Goal: Information Seeking & Learning: Learn about a topic

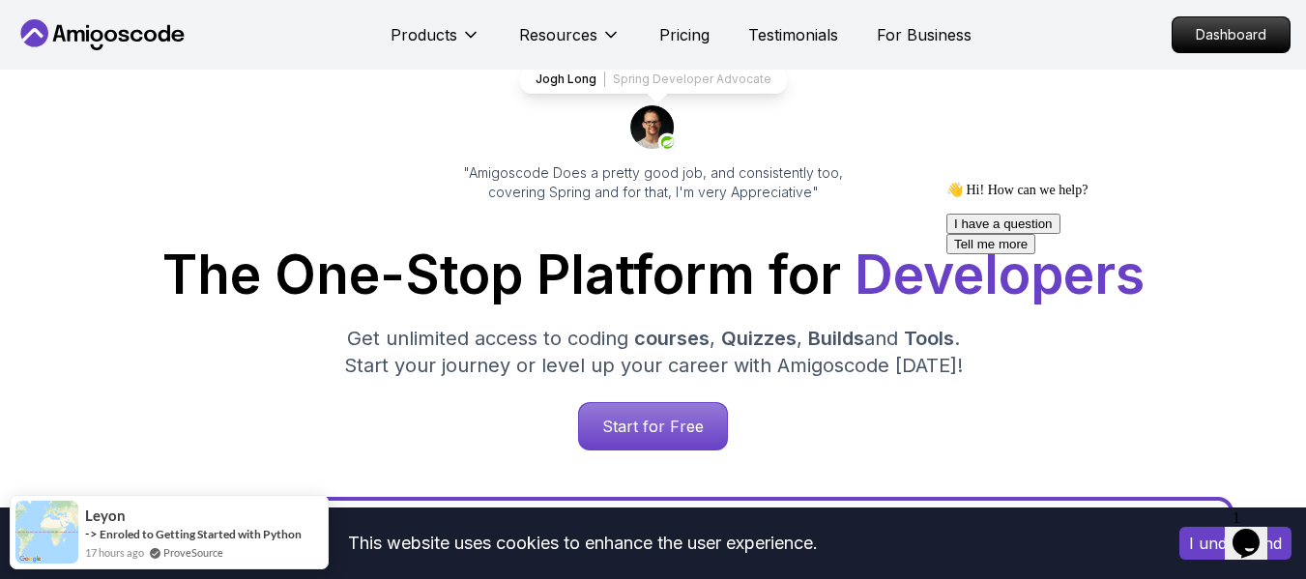
scroll to position [134, 0]
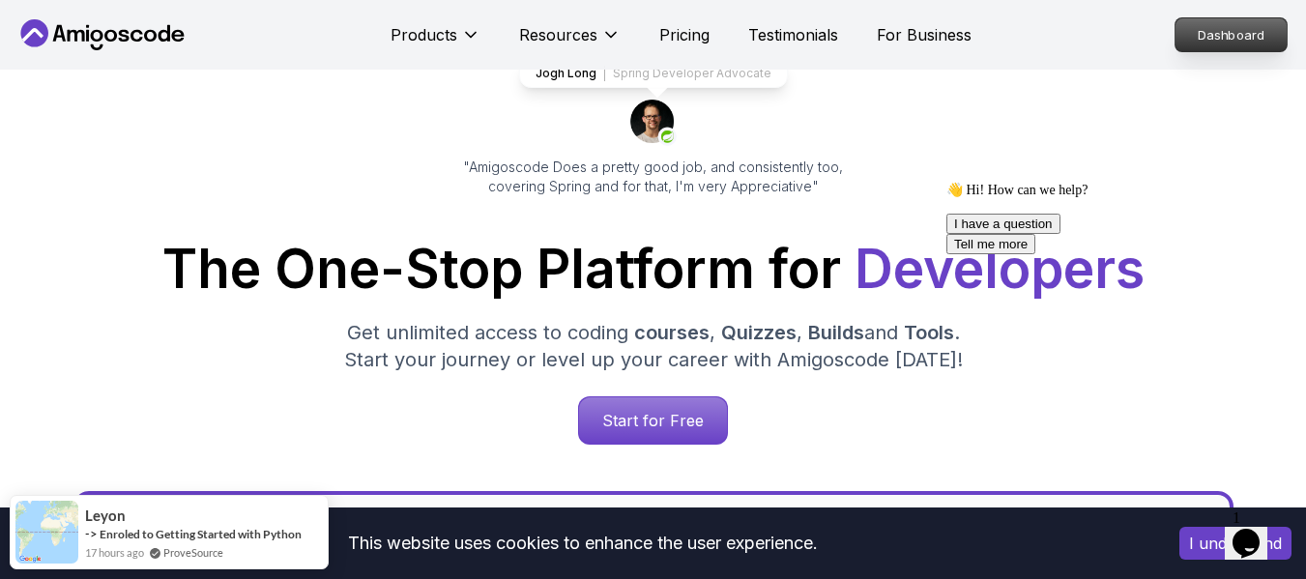
click at [1230, 37] on p "Dashboard" at bounding box center [1231, 34] width 111 height 33
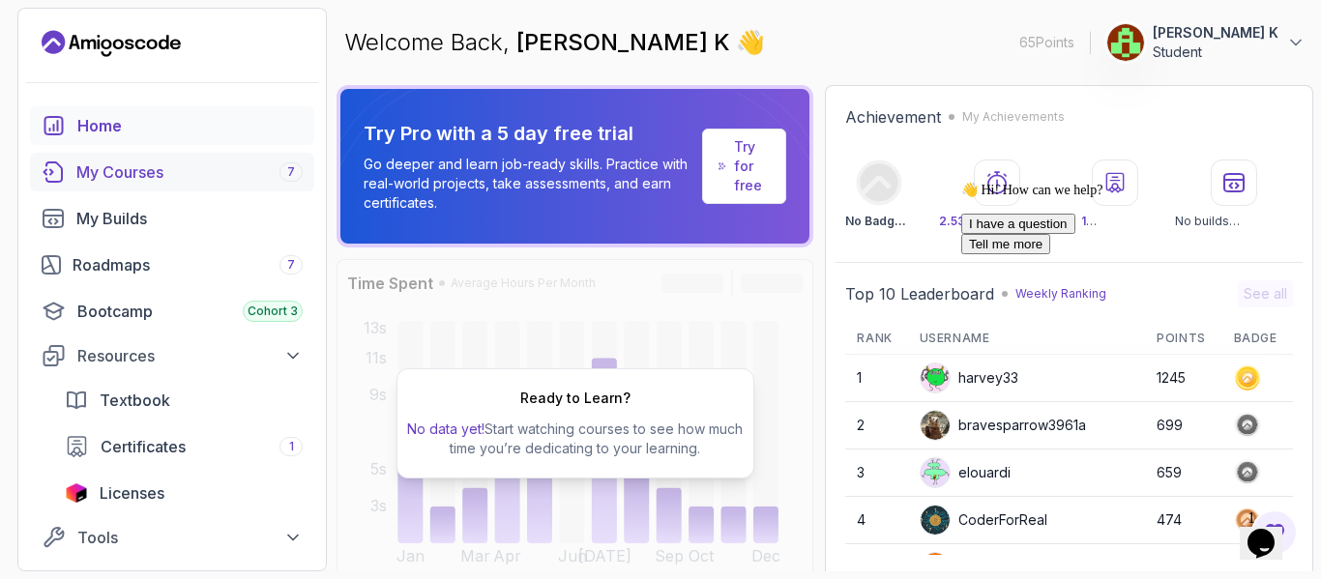
click at [170, 170] on div "My Courses 7" at bounding box center [189, 171] width 226 height 23
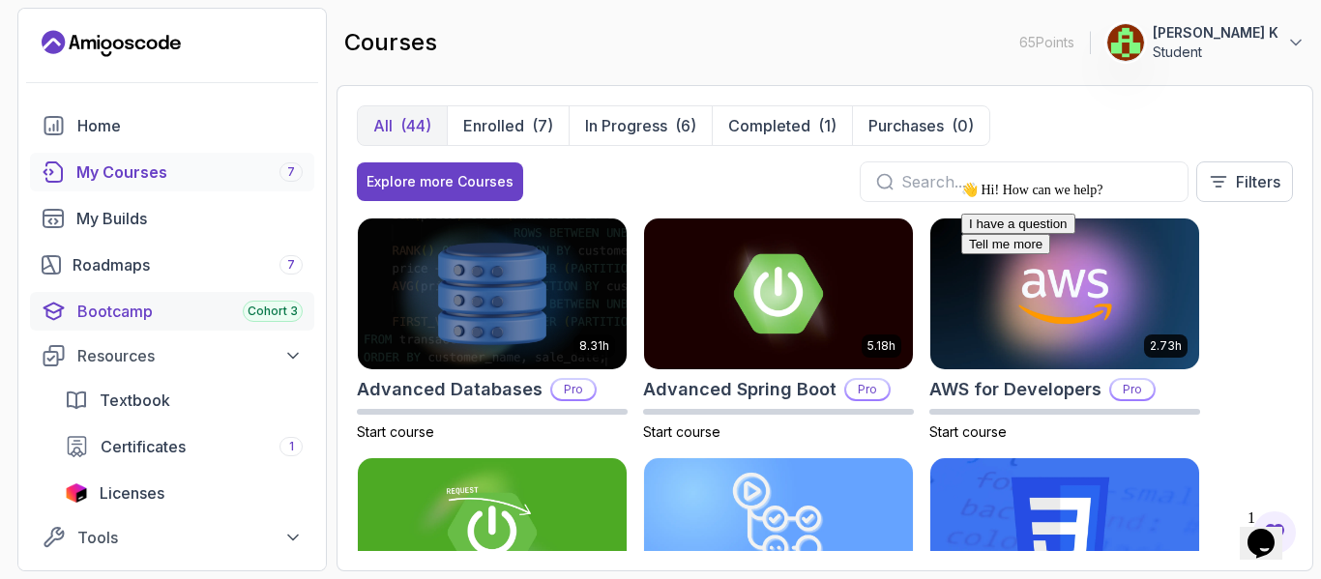
click at [212, 315] on div "Bootcamp Cohort 3" at bounding box center [189, 311] width 225 height 23
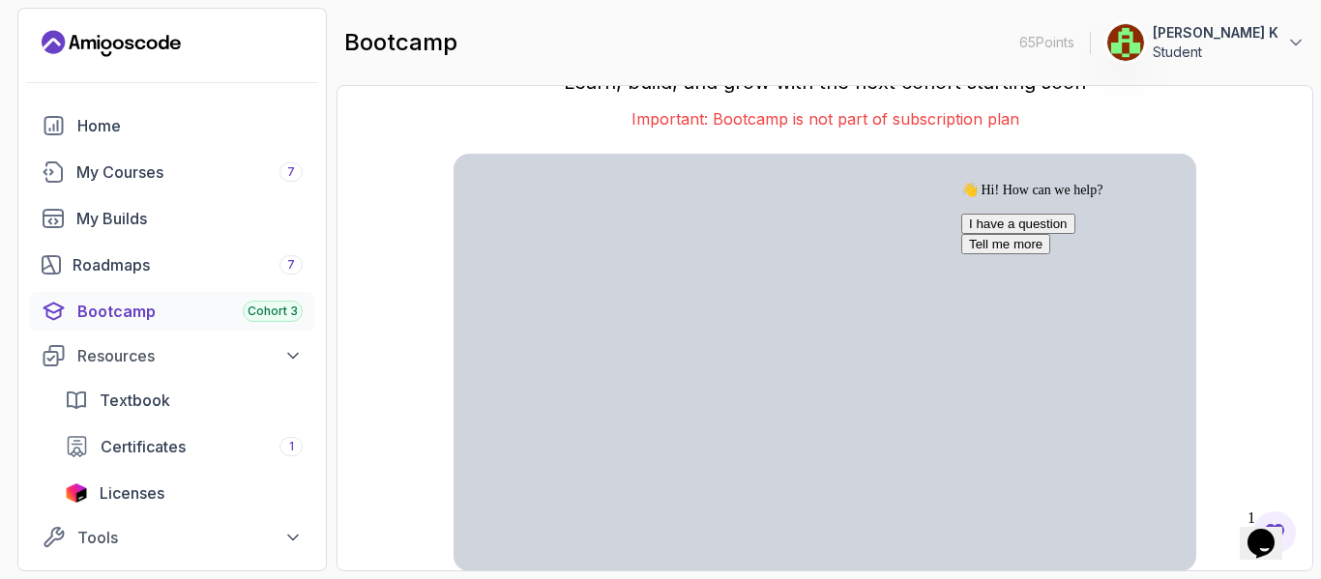
scroll to position [64, 0]
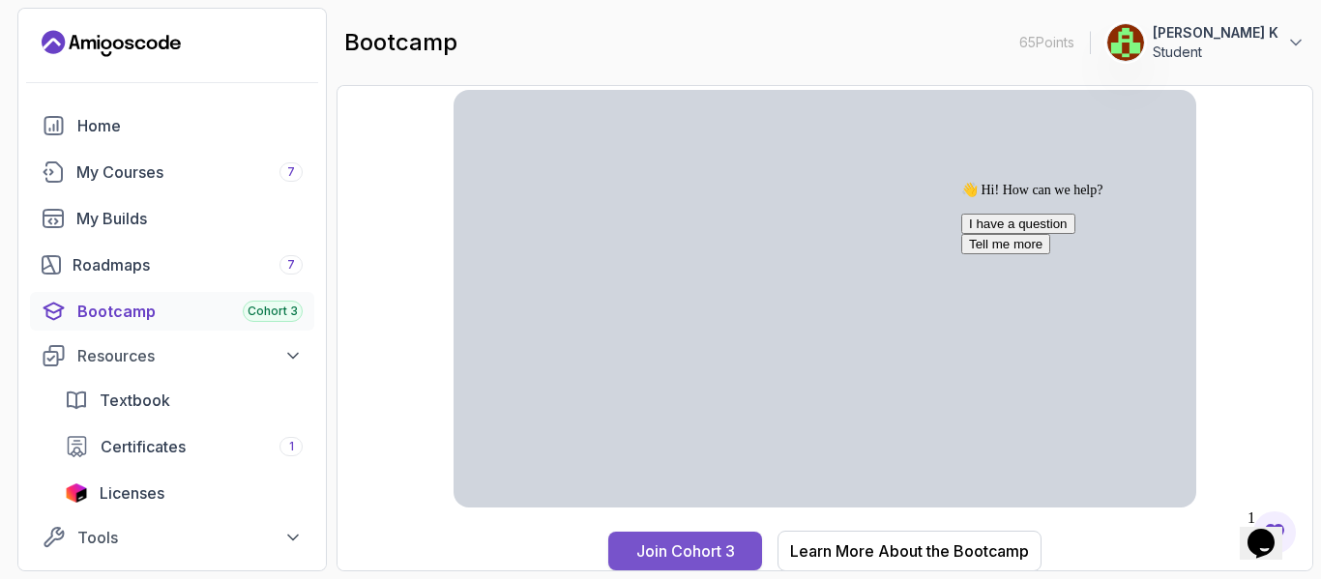
click at [714, 560] on div "Join Cohort 3" at bounding box center [685, 550] width 99 height 23
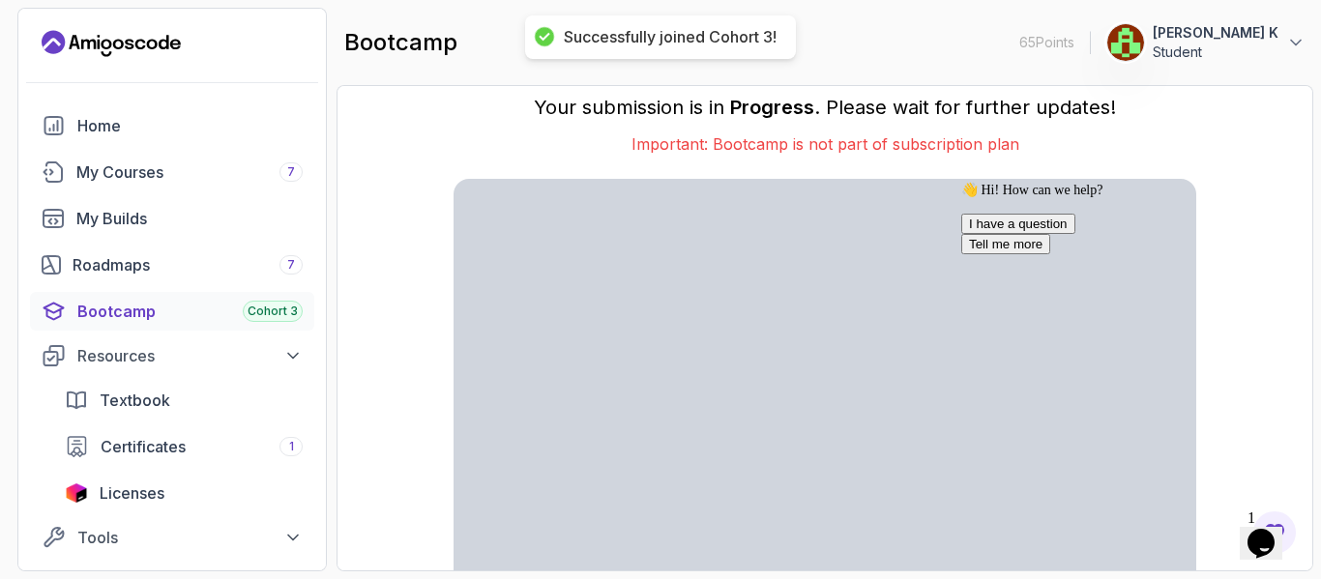
scroll to position [90, 0]
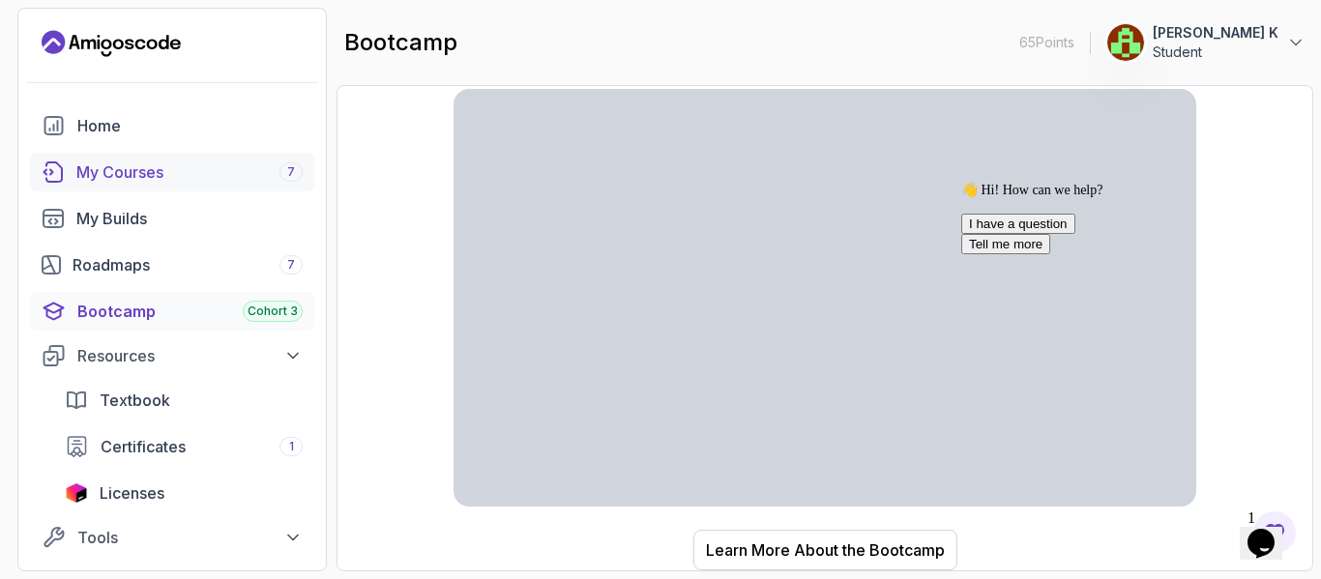
click at [170, 170] on div "My Courses 7" at bounding box center [189, 171] width 226 height 23
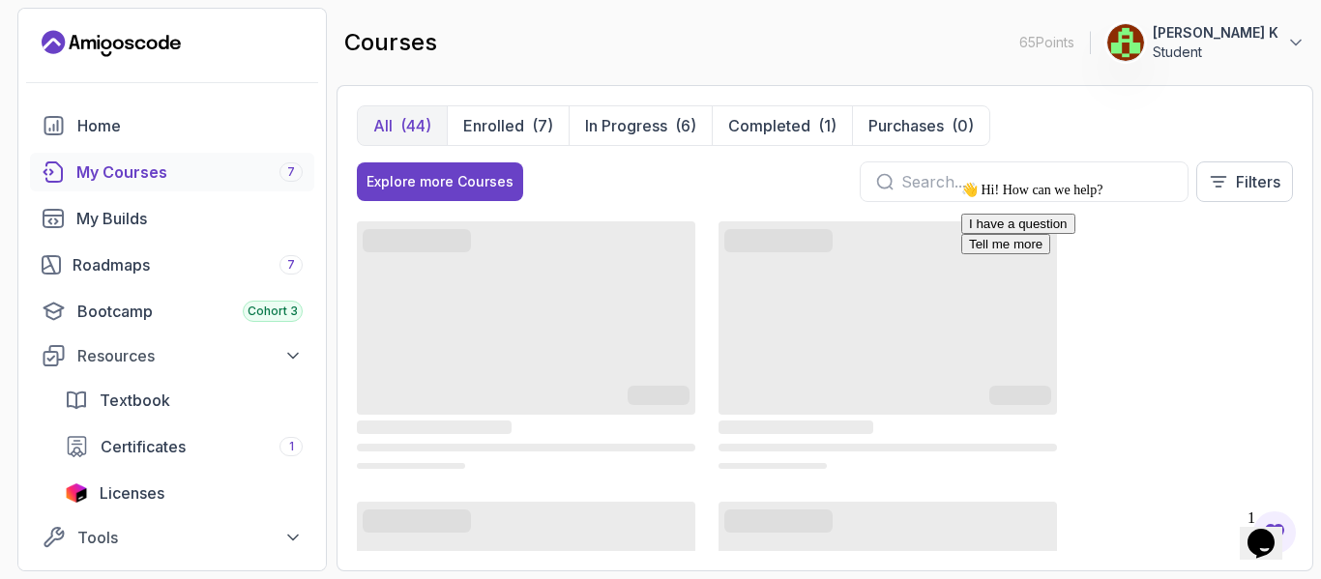
scroll to position [43, 0]
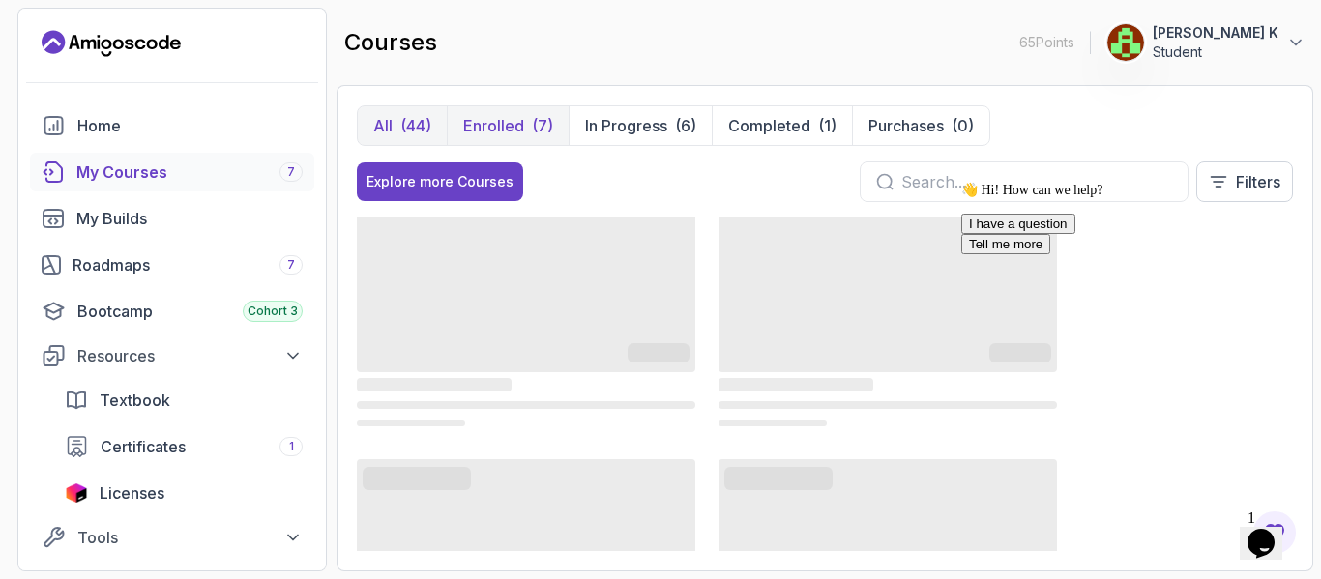
click at [532, 125] on div "(7)" at bounding box center [542, 125] width 21 height 23
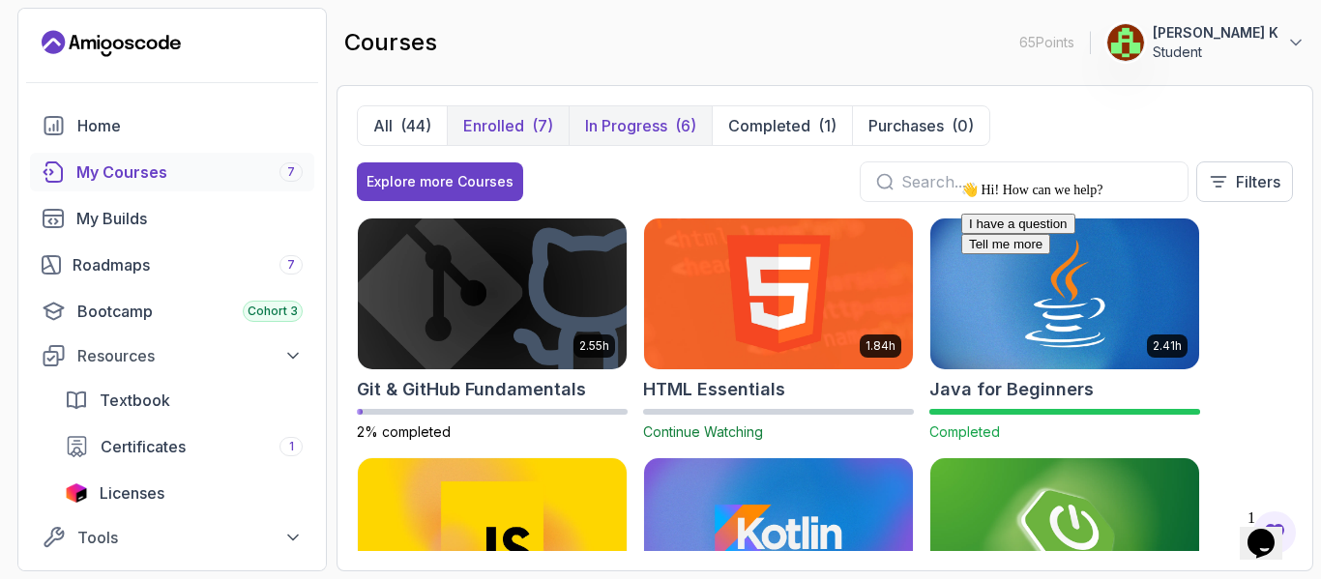
click at [655, 116] on p "In Progress" at bounding box center [626, 125] width 82 height 23
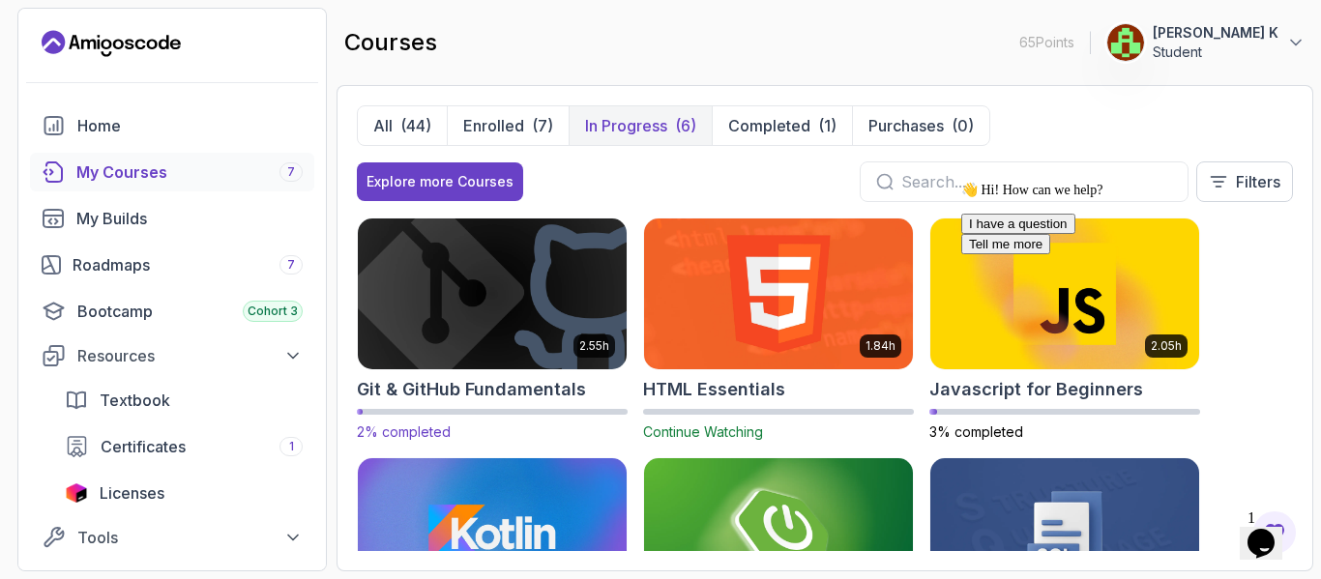
click at [470, 342] on img at bounding box center [492, 294] width 282 height 158
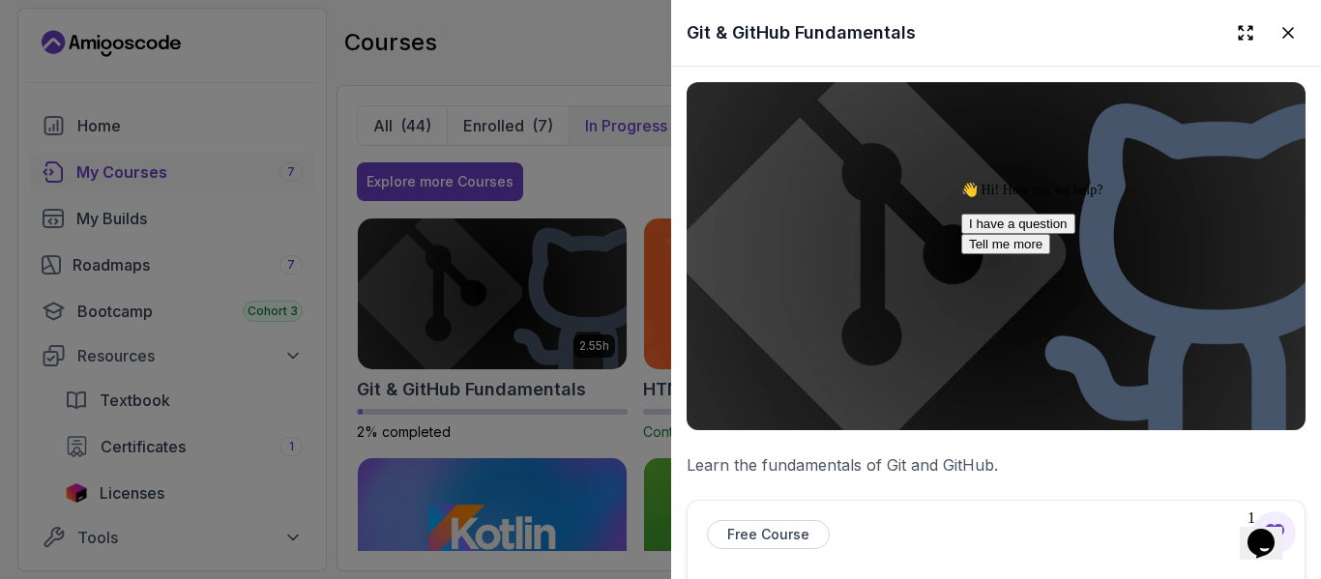
click at [579, 89] on div at bounding box center [660, 289] width 1321 height 579
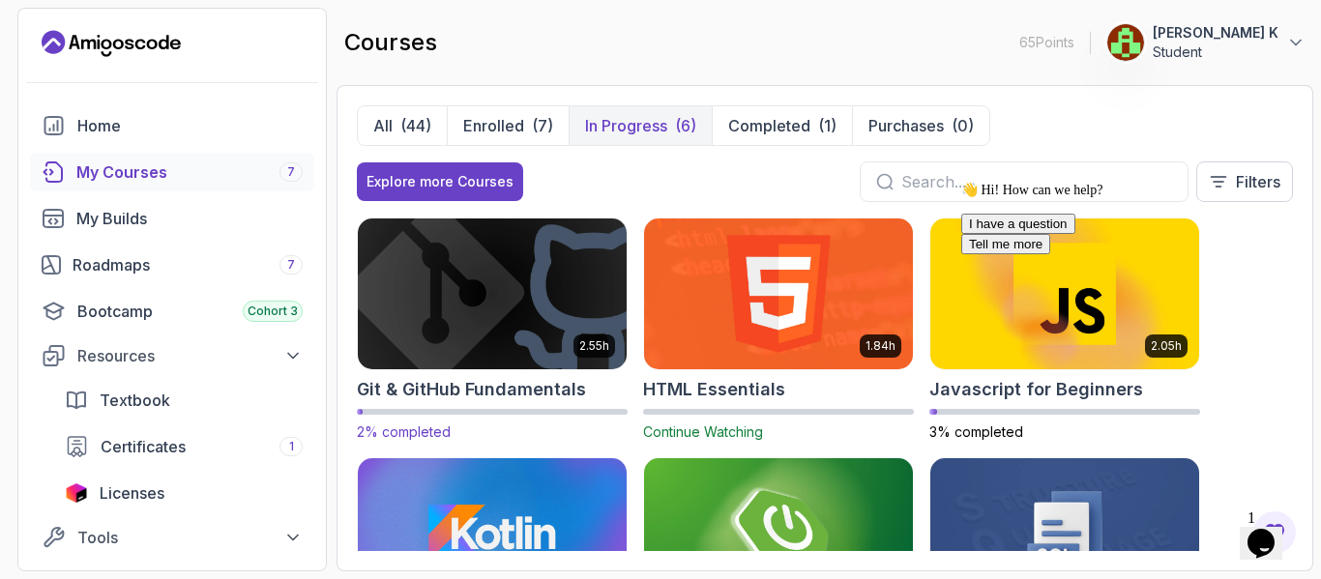
click at [508, 335] on img at bounding box center [492, 294] width 282 height 158
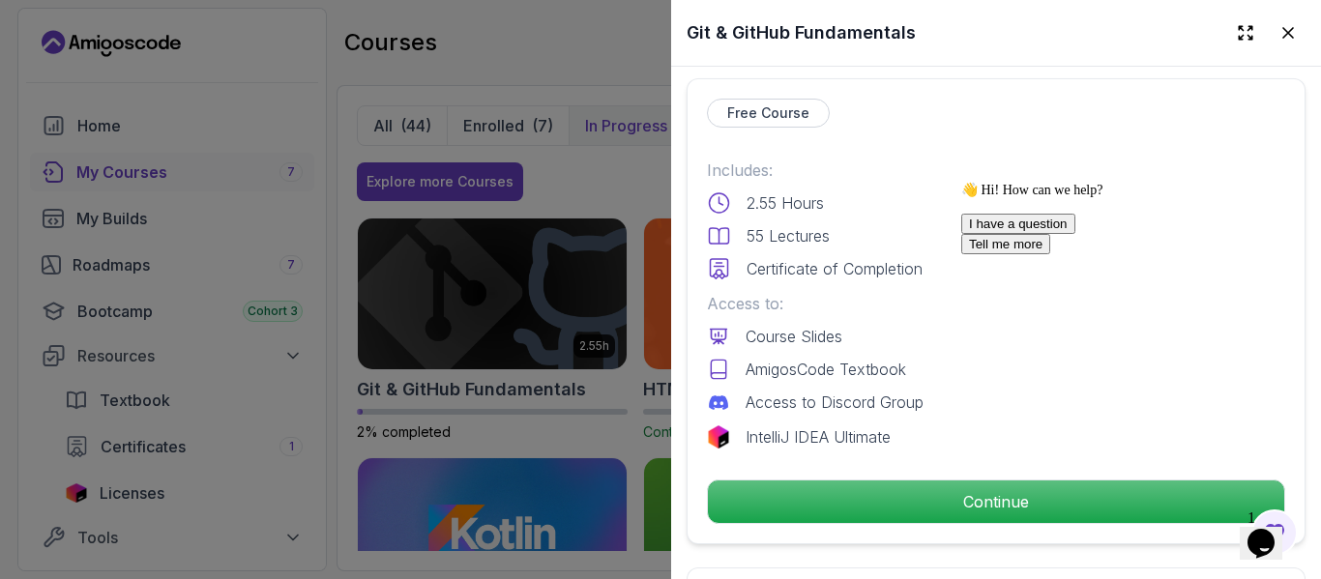
scroll to position [426, 0]
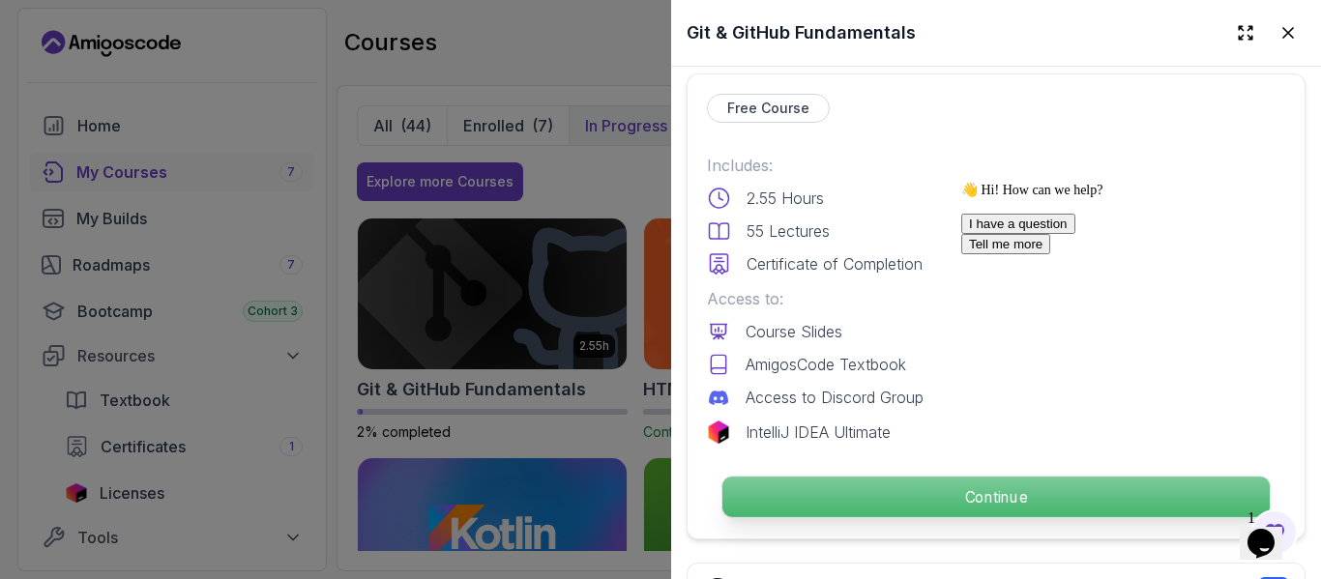
click at [856, 484] on p "Continue" at bounding box center [995, 497] width 547 height 41
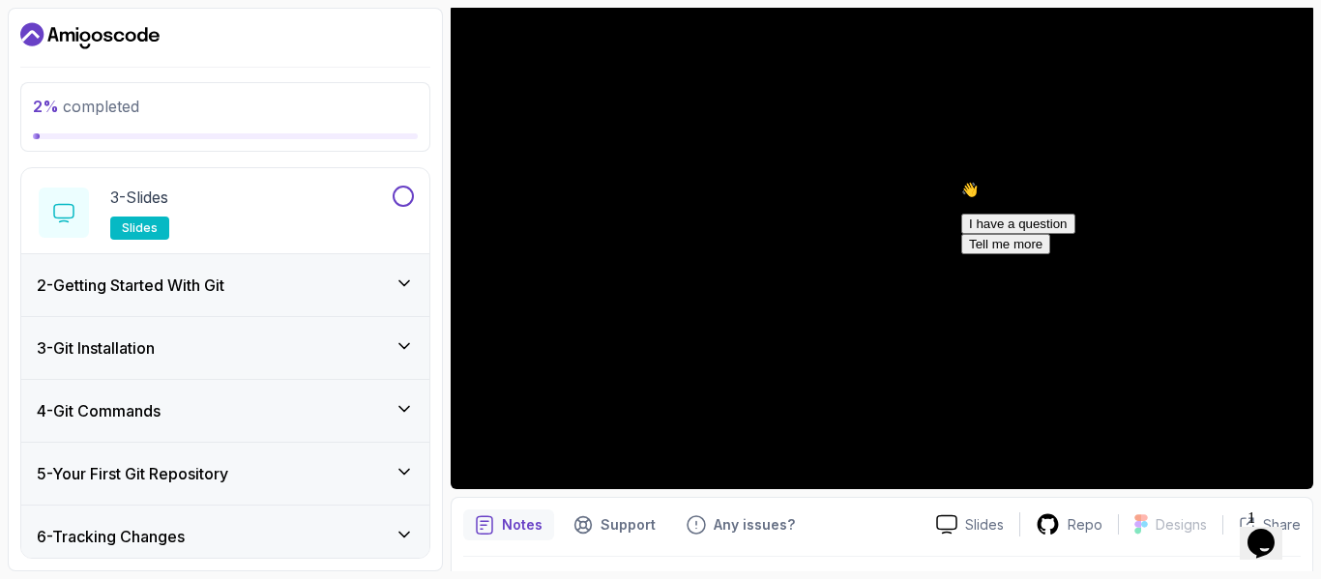
scroll to position [419, 0]
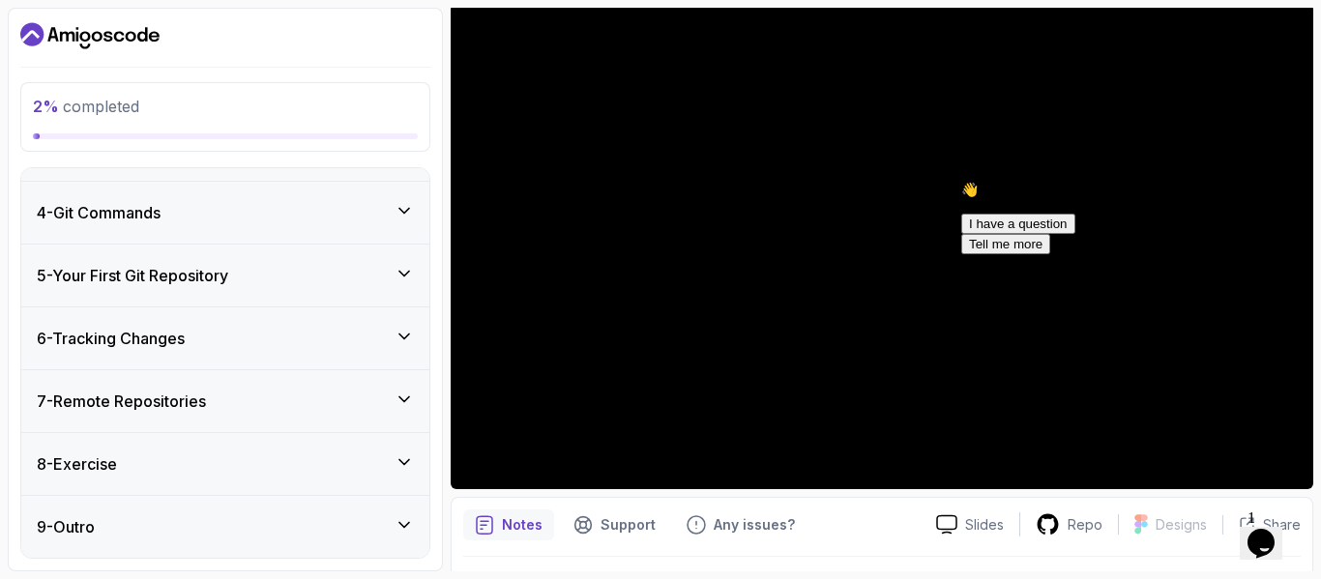
click at [718, 270] on div at bounding box center [881, 246] width 862 height 485
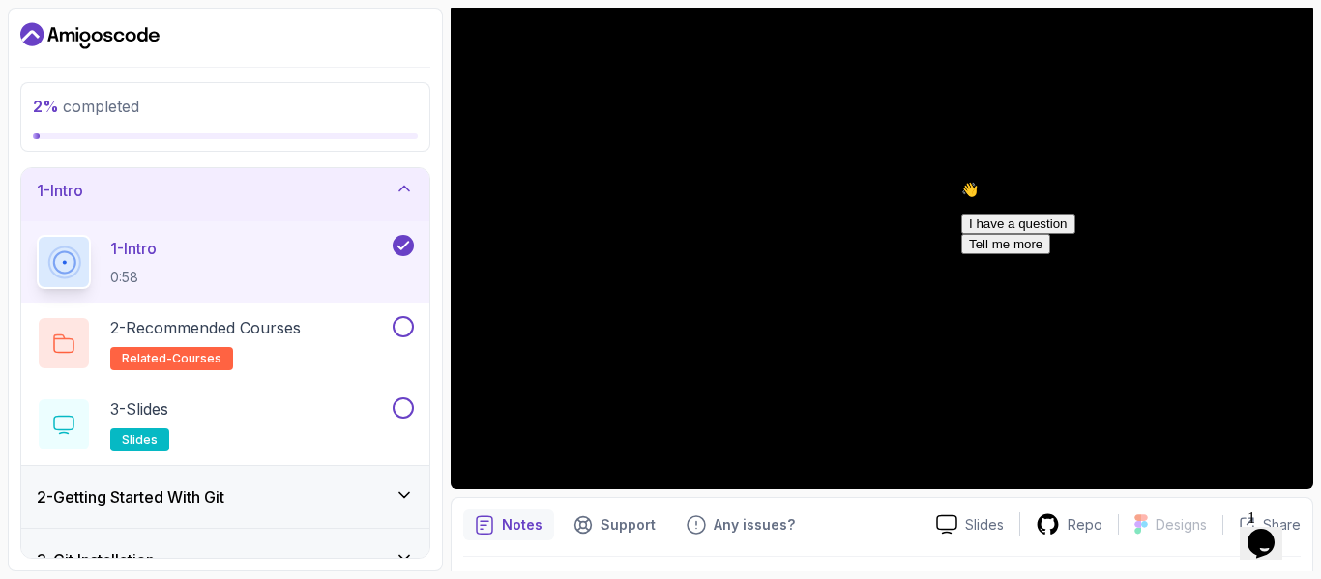
scroll to position [0, 0]
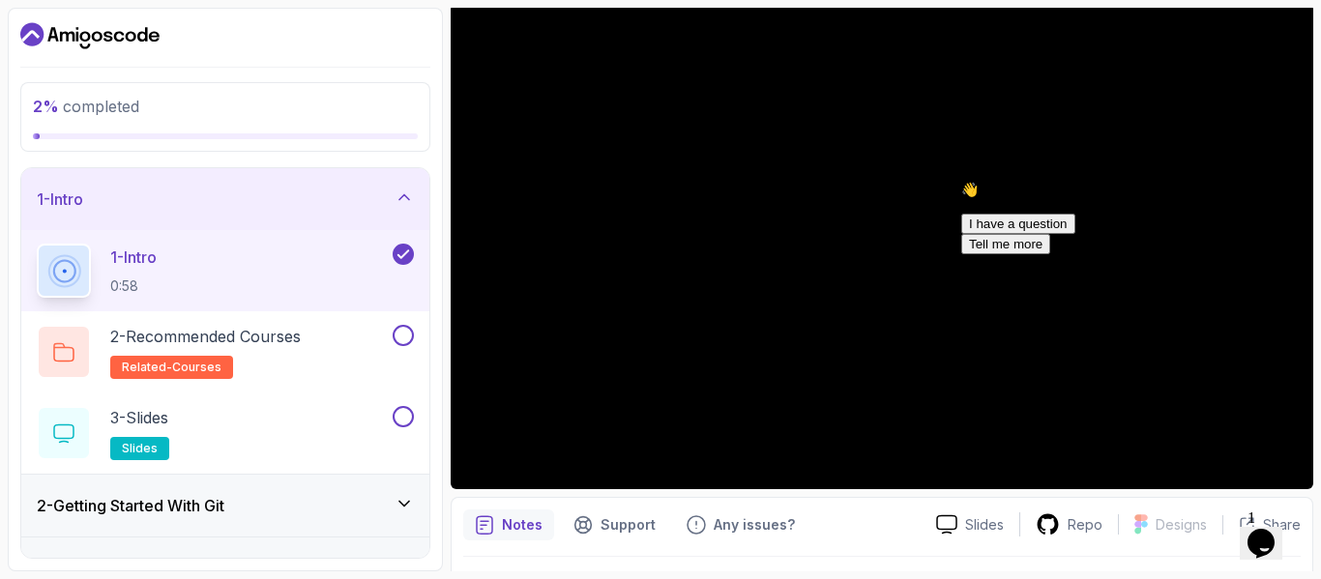
click at [961, 182] on icon "Chat attention grabber" at bounding box center [961, 182] width 0 height 0
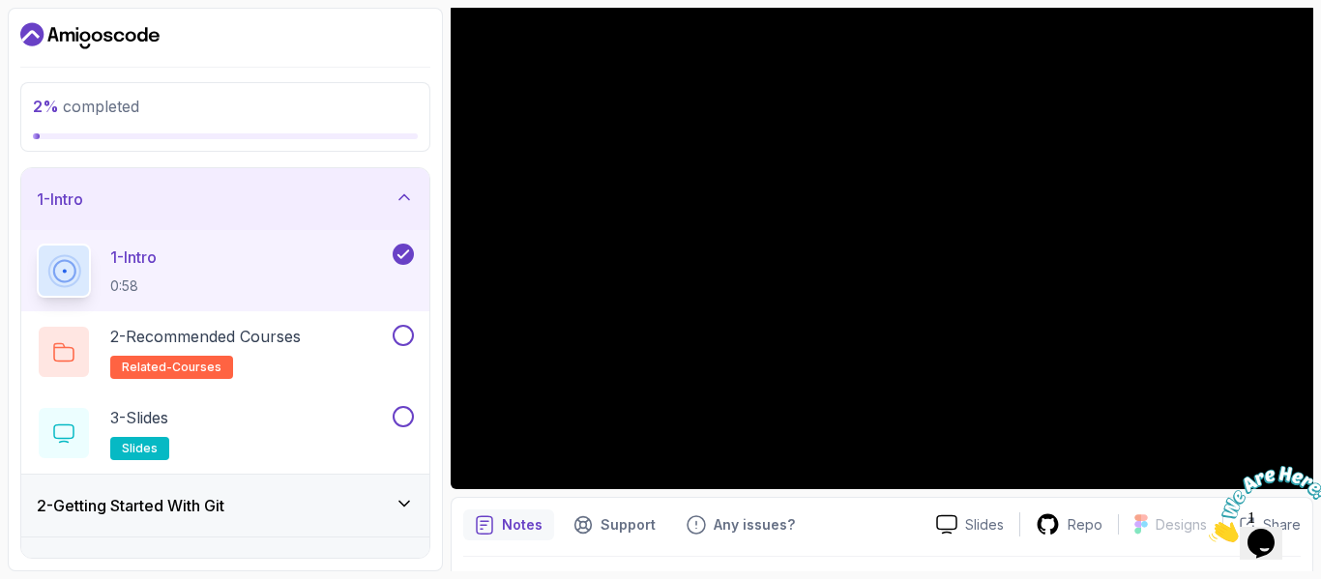
click at [996, 288] on div at bounding box center [881, 246] width 862 height 485
click at [255, 255] on div "1 - Intro 0:58" at bounding box center [213, 271] width 352 height 54
click at [353, 276] on div "1 - Intro 0:58" at bounding box center [213, 271] width 352 height 54
click at [288, 342] on p "2 - Recommended Courses" at bounding box center [205, 336] width 190 height 23
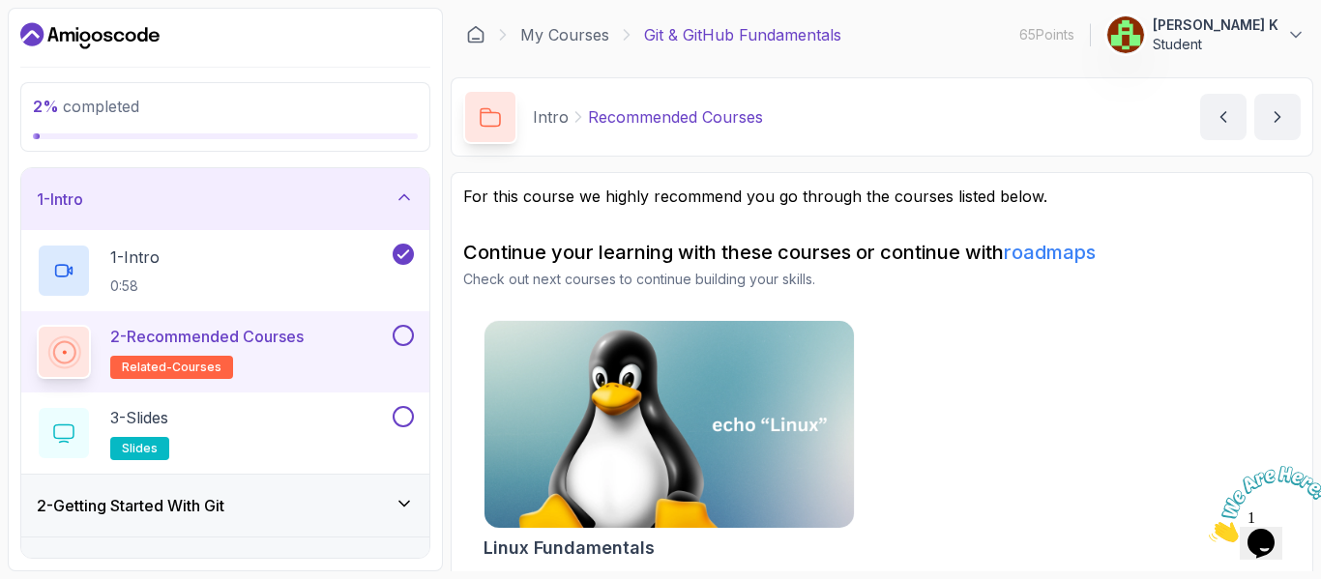
click at [400, 337] on button at bounding box center [402, 335] width 21 height 21
click at [256, 264] on div "1 - Intro 0:58" at bounding box center [213, 271] width 352 height 54
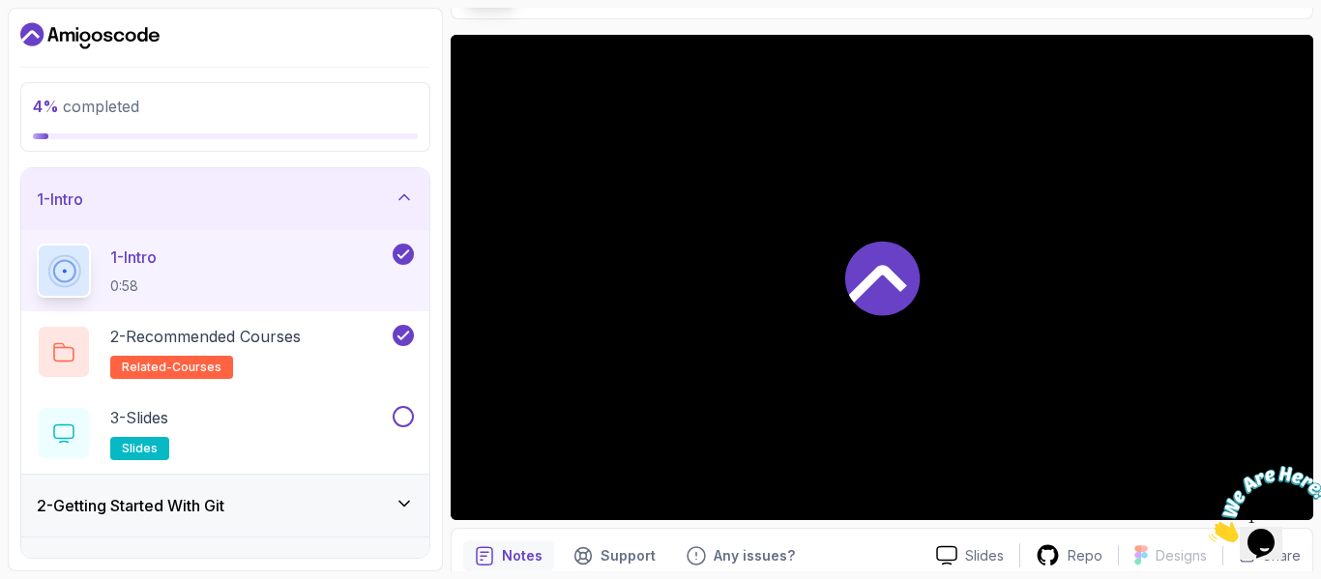
scroll to position [138, 0]
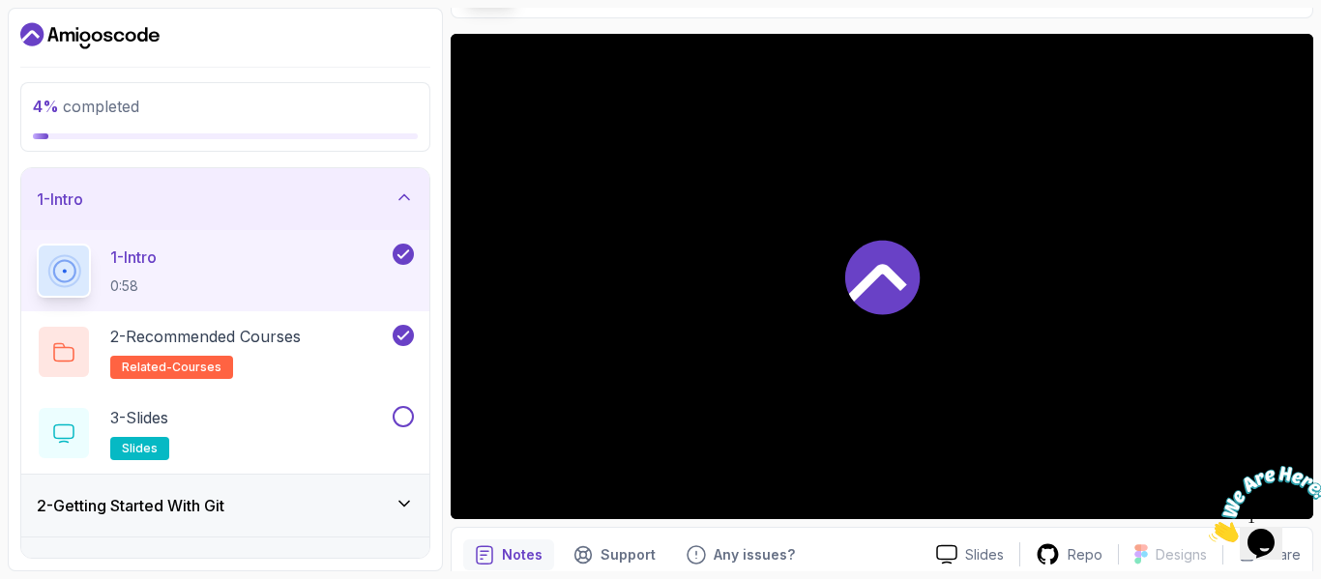
click at [1259, 445] on div at bounding box center [881, 276] width 862 height 485
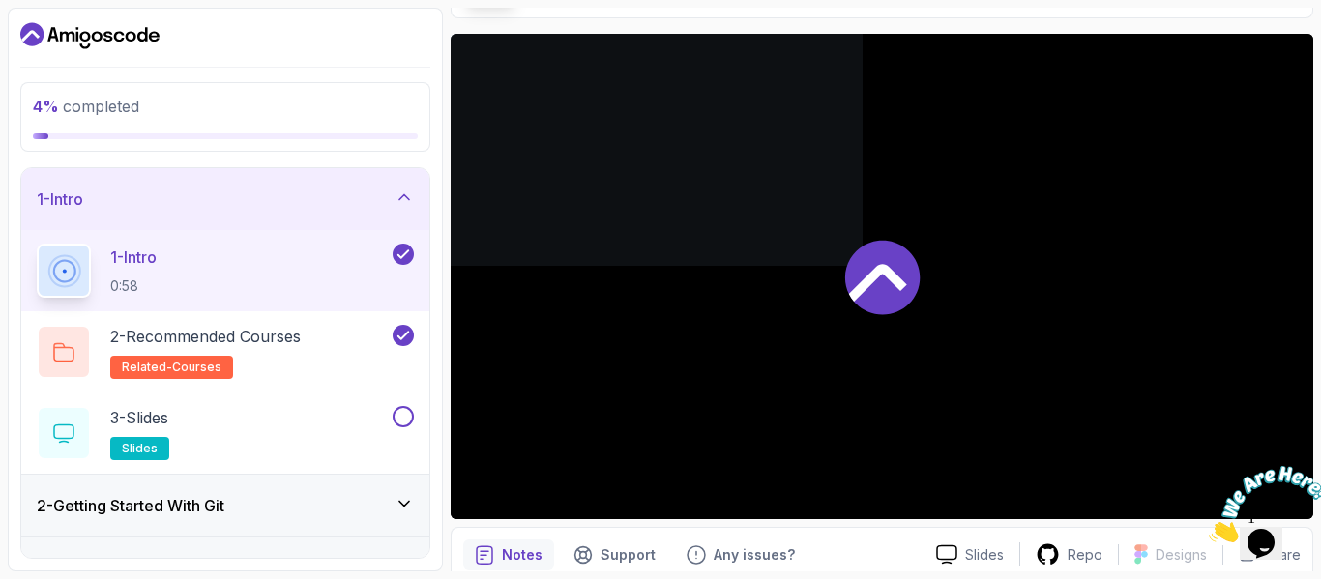
click at [1259, 445] on div at bounding box center [881, 276] width 862 height 485
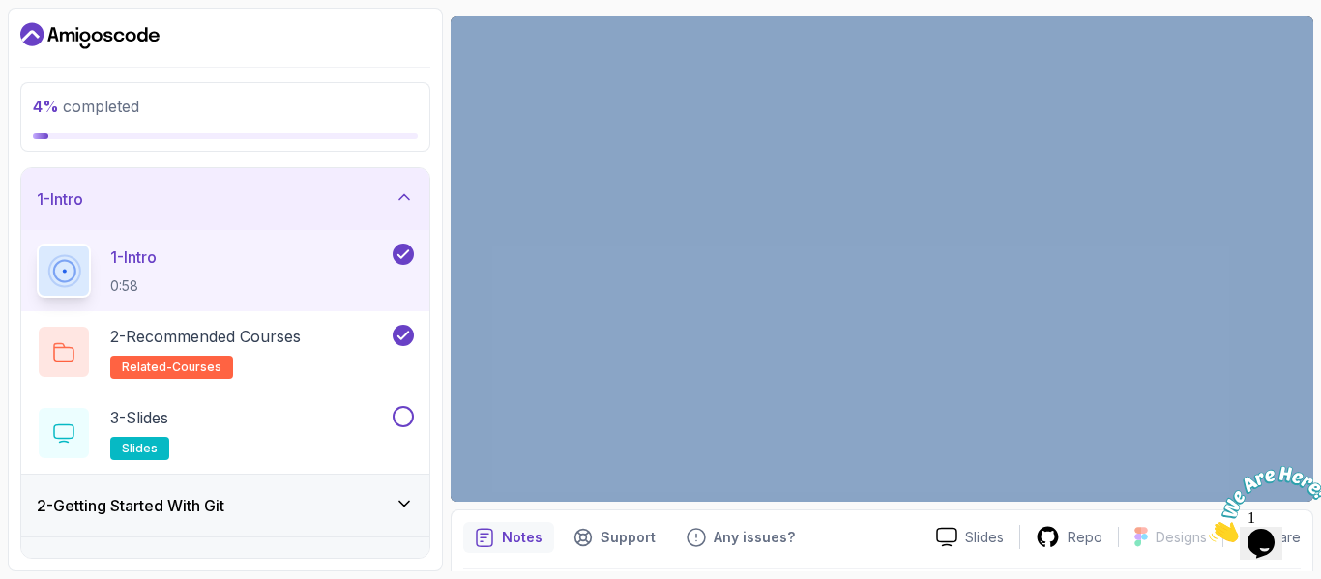
scroll to position [156, 0]
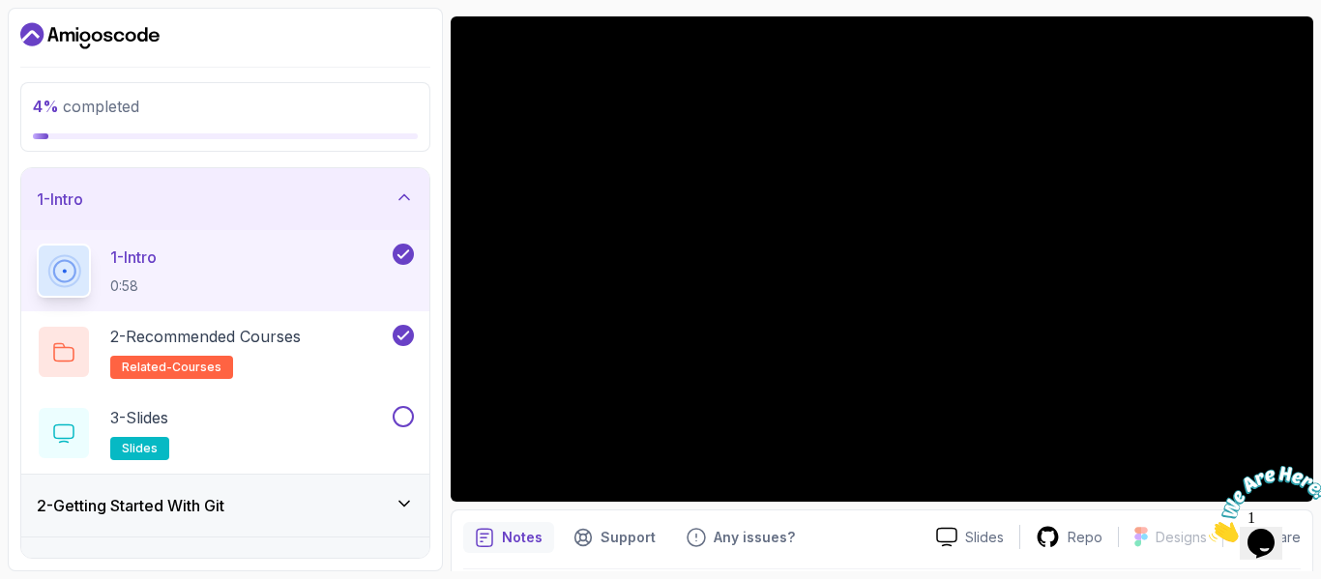
click at [877, 548] on div "Notes Support Any issues?" at bounding box center [691, 537] width 457 height 31
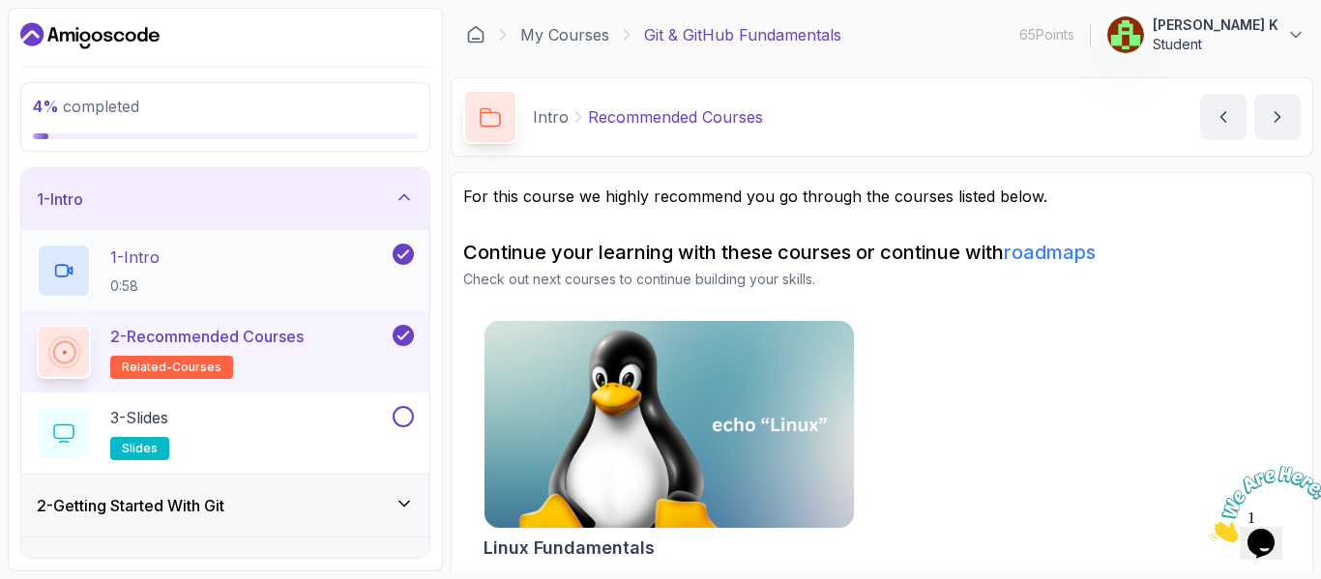
click at [345, 247] on div "1 - Intro 0:58" at bounding box center [213, 271] width 352 height 54
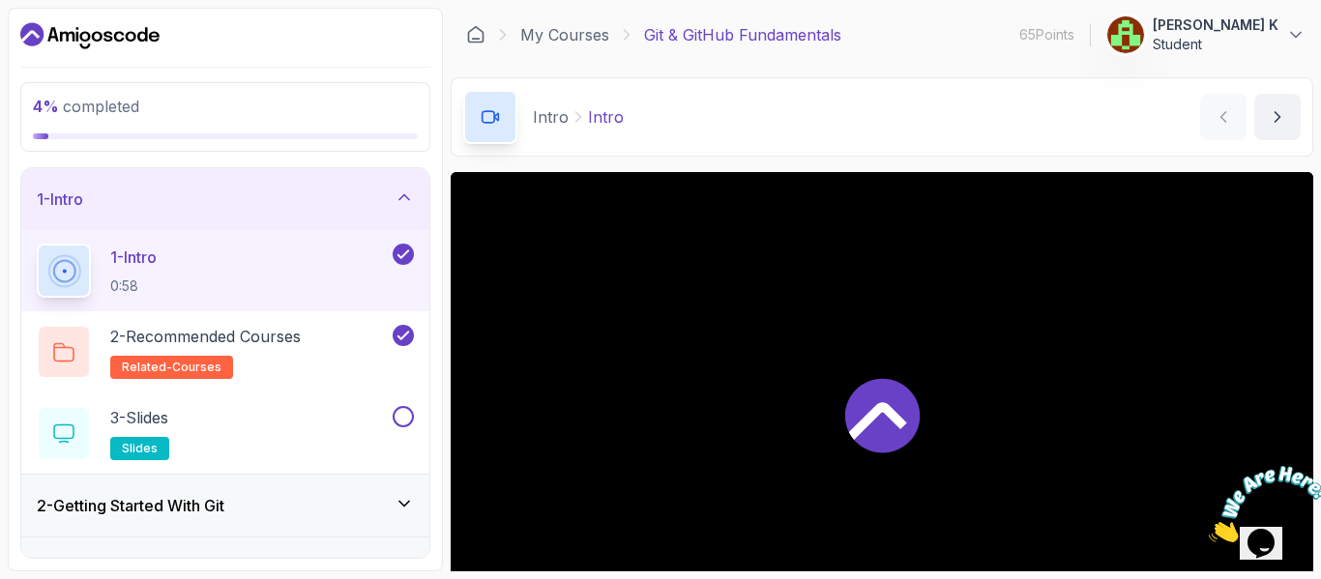
click at [893, 386] on icon at bounding box center [882, 416] width 74 height 74
